Goal: Communication & Community: Ask a question

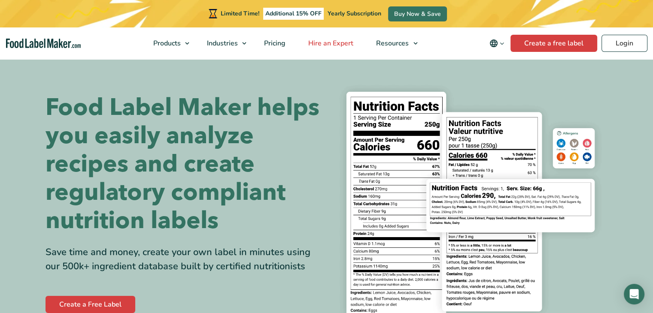
click at [340, 43] on span "Hire an Expert" at bounding box center [330, 43] width 49 height 9
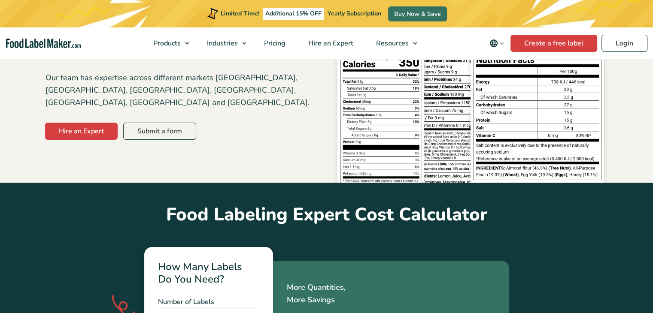
scroll to position [139, 0]
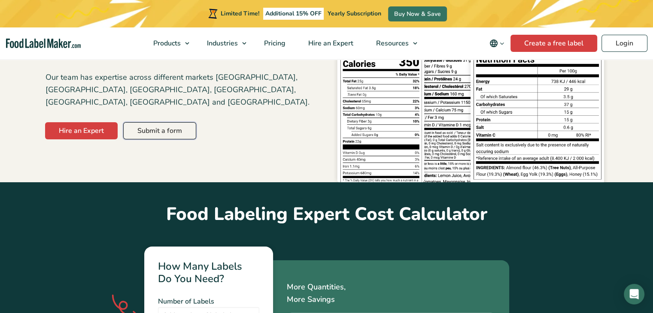
click at [152, 122] on link "Submit a form" at bounding box center [159, 130] width 73 height 17
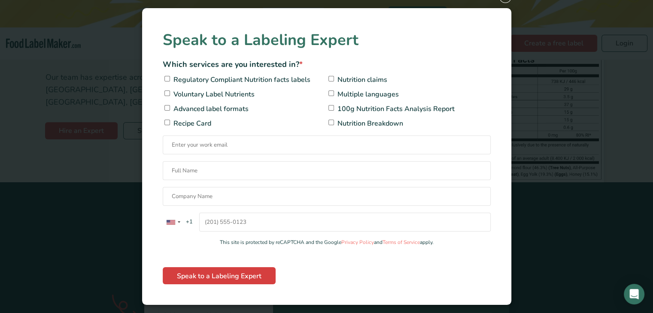
click at [542, 47] on div "× Speak to a Labeling Expert Which services are you interested in? * Regulatory…" at bounding box center [326, 156] width 653 height 313
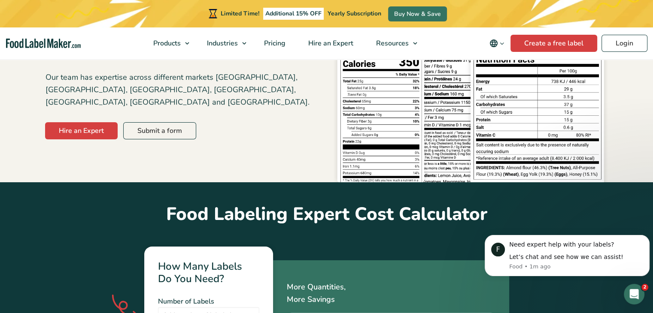
scroll to position [0, 0]
click at [626, 285] on div "Open Intercom Messenger" at bounding box center [633, 293] width 28 height 28
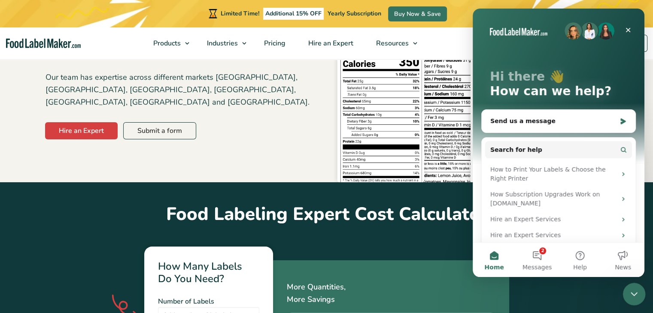
click at [626, 285] on div "Close Intercom Messenger" at bounding box center [633, 293] width 21 height 21
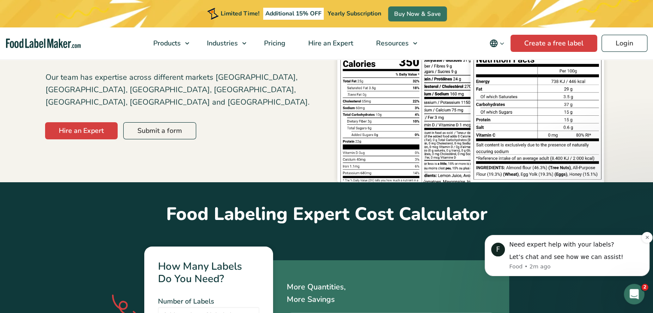
click at [577, 259] on div "Let’s chat and see how we can assist!" at bounding box center [576, 257] width 134 height 9
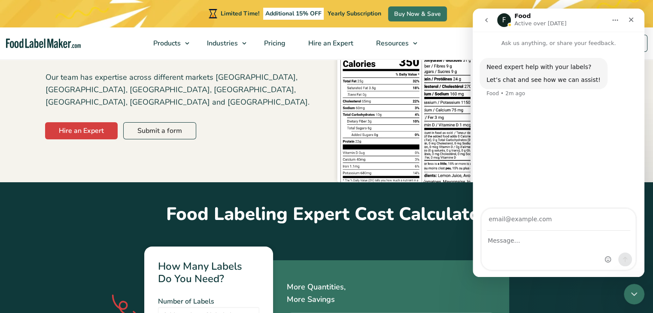
type input "w"
